Goal: Transaction & Acquisition: Book appointment/travel/reservation

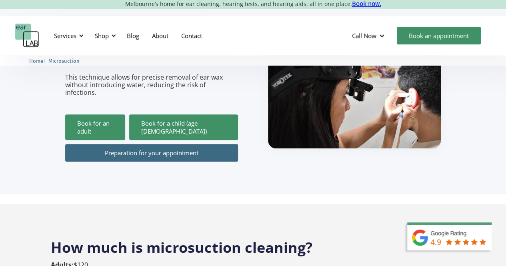
scroll to position [139, 0]
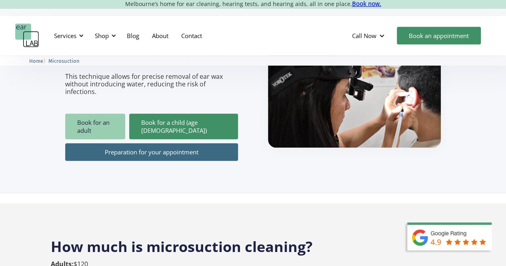
click at [74, 116] on link "Book for an adult" at bounding box center [95, 127] width 60 height 26
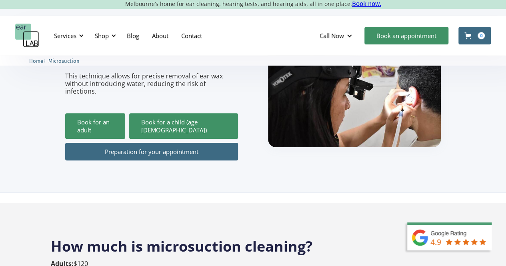
click at [149, 143] on link "Preparation for your appointment" at bounding box center [151, 152] width 173 height 18
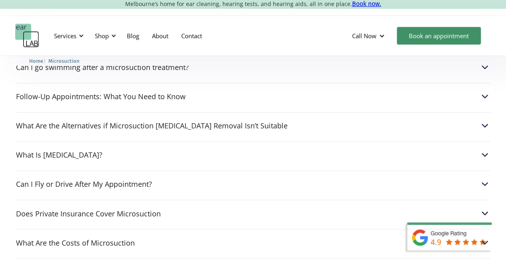
scroll to position [2076, 0]
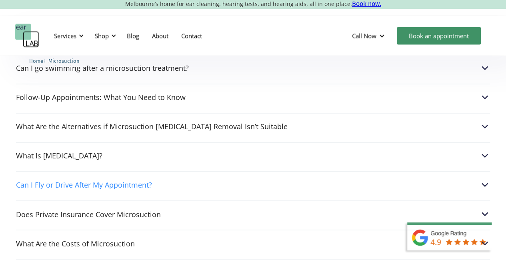
click at [233, 180] on div "Can I Fly or Drive After My Appointment?" at bounding box center [253, 185] width 474 height 10
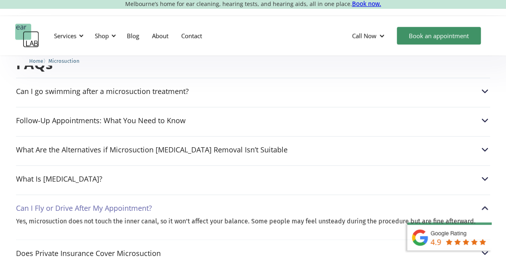
scroll to position [2052, 0]
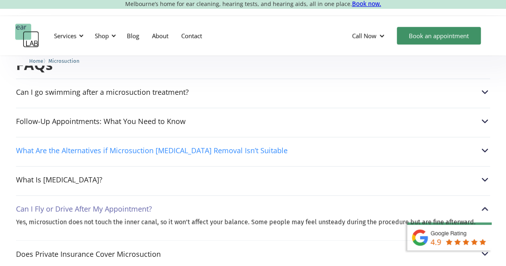
click at [228, 146] on div "What Are the Alternatives if Microsuction [MEDICAL_DATA] Removal Isn’t Suitable" at bounding box center [152, 150] width 272 height 8
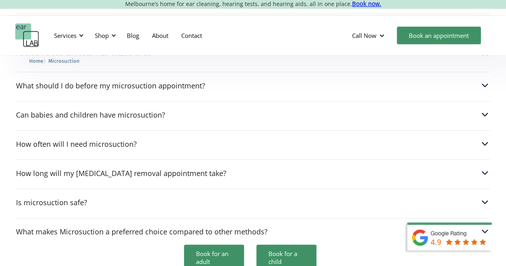
scroll to position [2361, 0]
click at [199, 196] on div "Is microsuction safe?" at bounding box center [253, 201] width 474 height 10
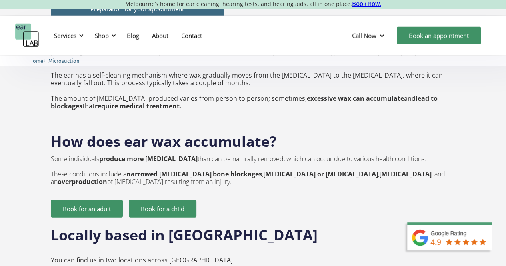
scroll to position [1032, 0]
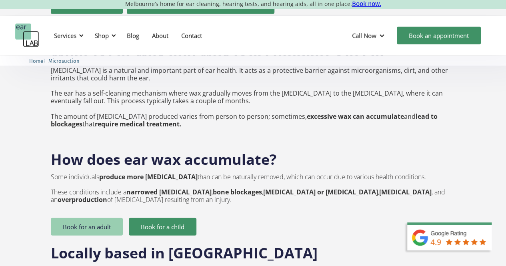
click at [97, 218] on link "Book for an adult" at bounding box center [87, 227] width 72 height 18
